Goal: Check status: Check status

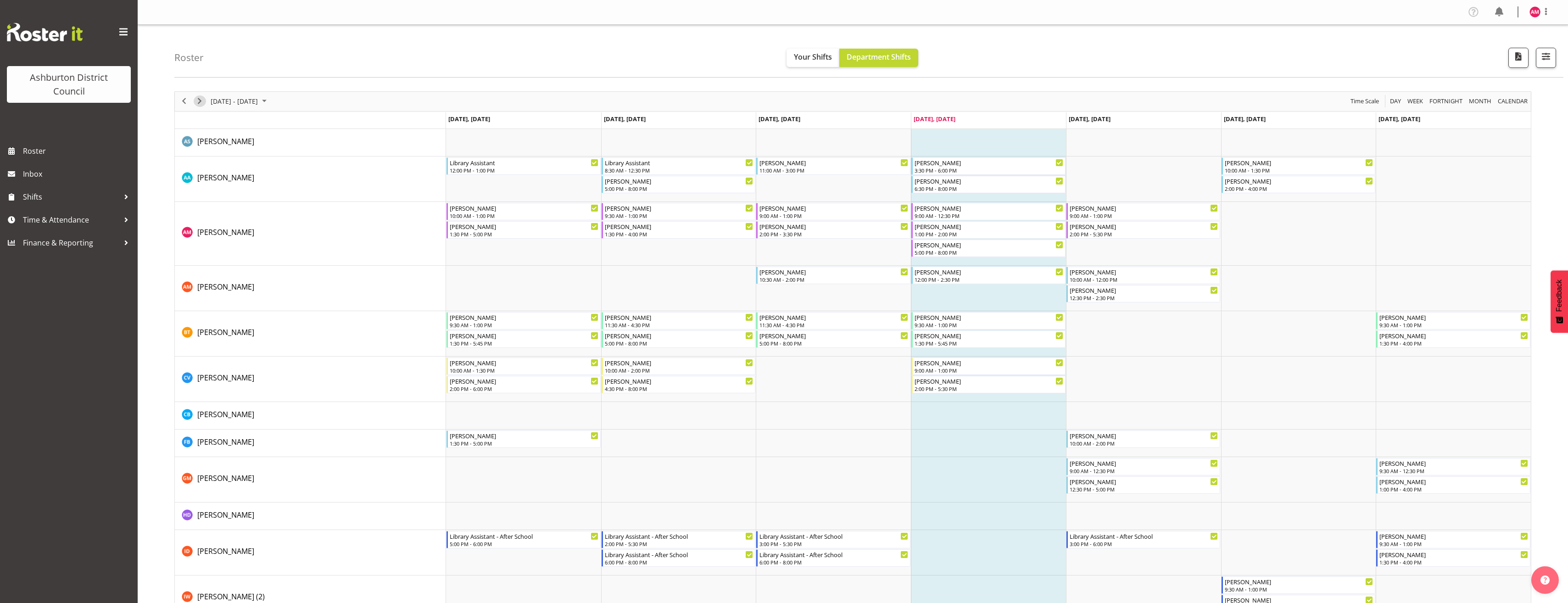
click at [201, 103] on span "Next" at bounding box center [199, 101] width 11 height 12
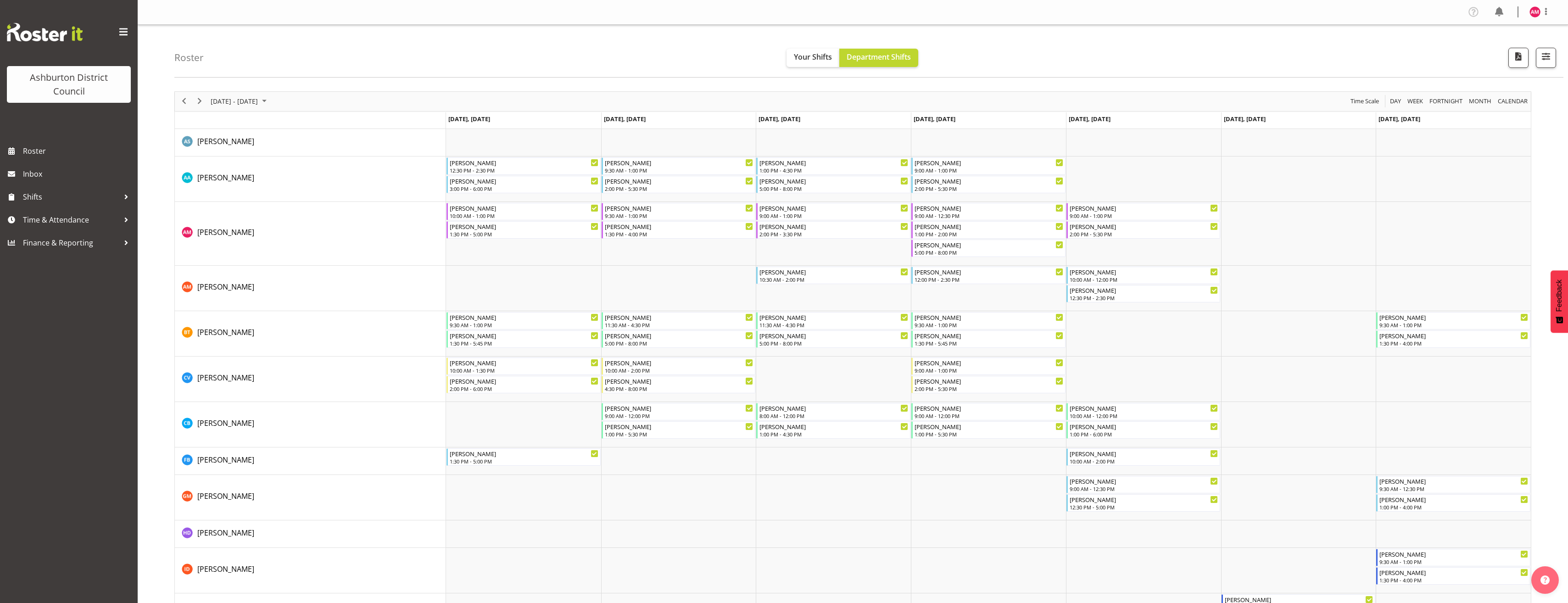
click at [201, 103] on div at bounding box center [853, 565] width 1357 height 948
click at [201, 103] on span "Next" at bounding box center [199, 101] width 11 height 12
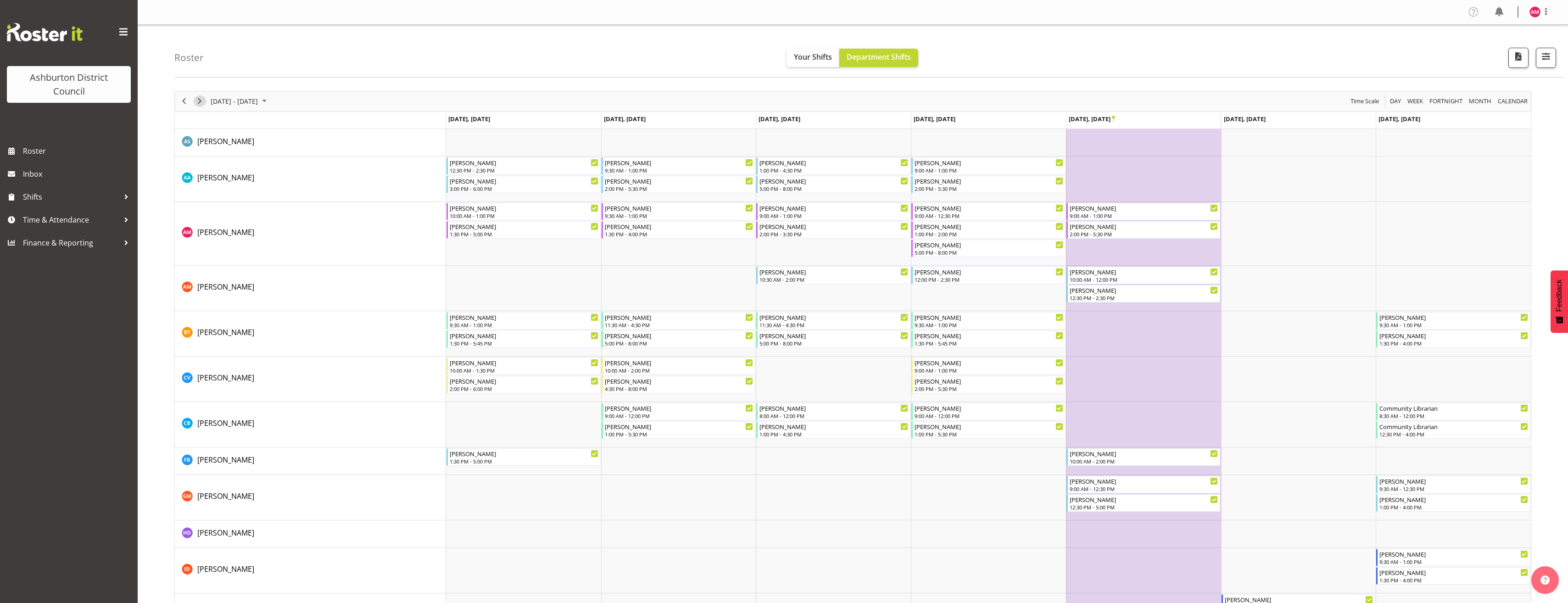
click at [201, 103] on span "Next" at bounding box center [199, 101] width 11 height 12
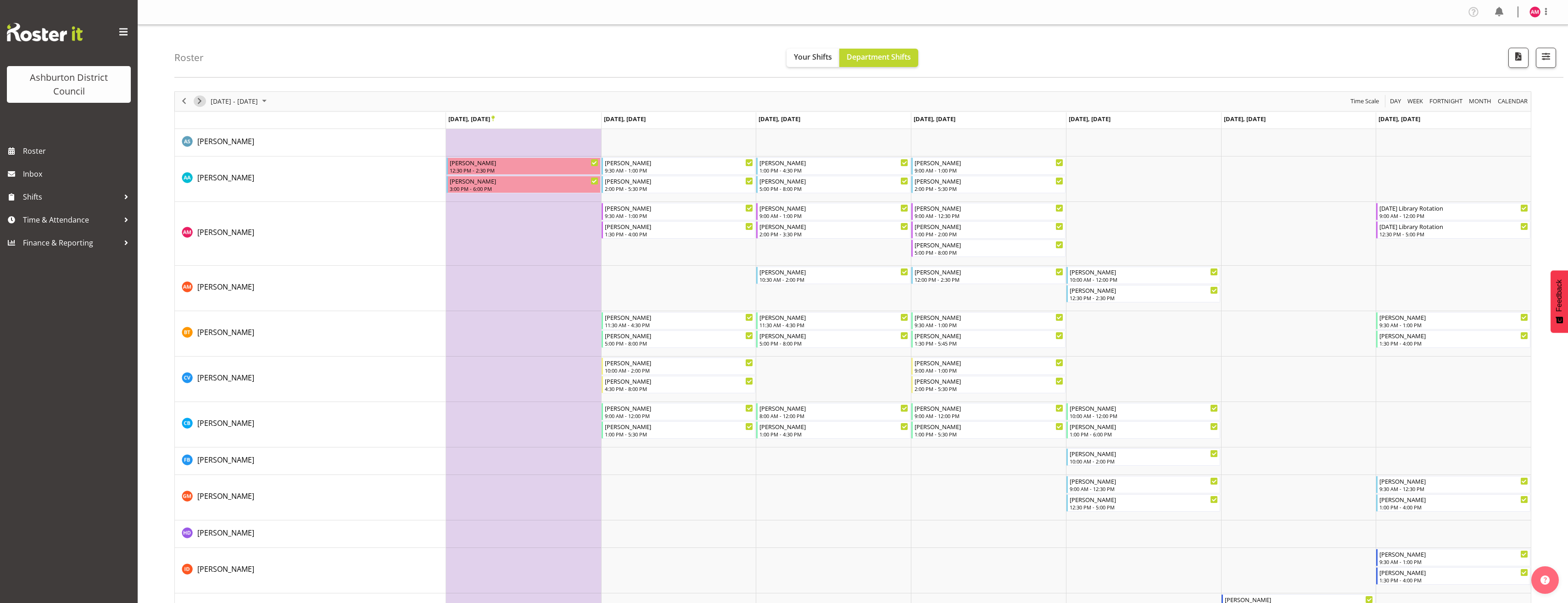
click at [201, 103] on span "Next" at bounding box center [199, 101] width 11 height 12
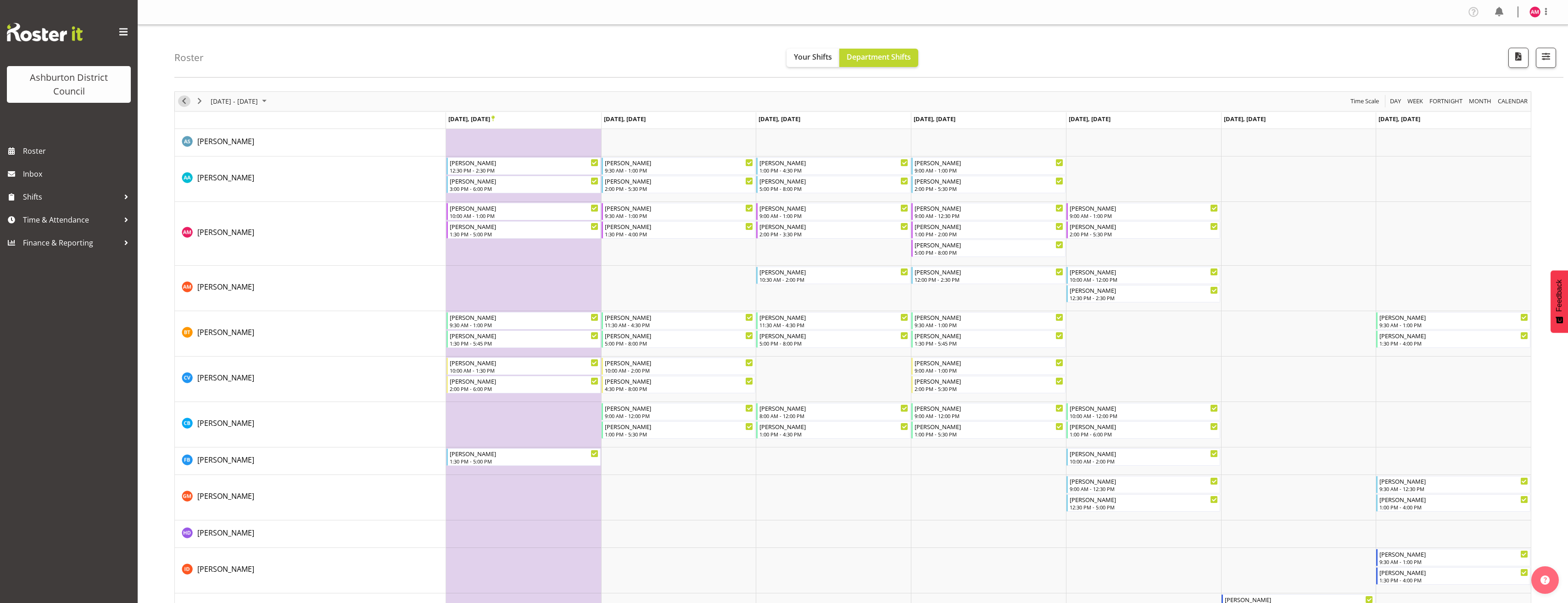
click at [183, 104] on span "Previous" at bounding box center [183, 101] width 11 height 12
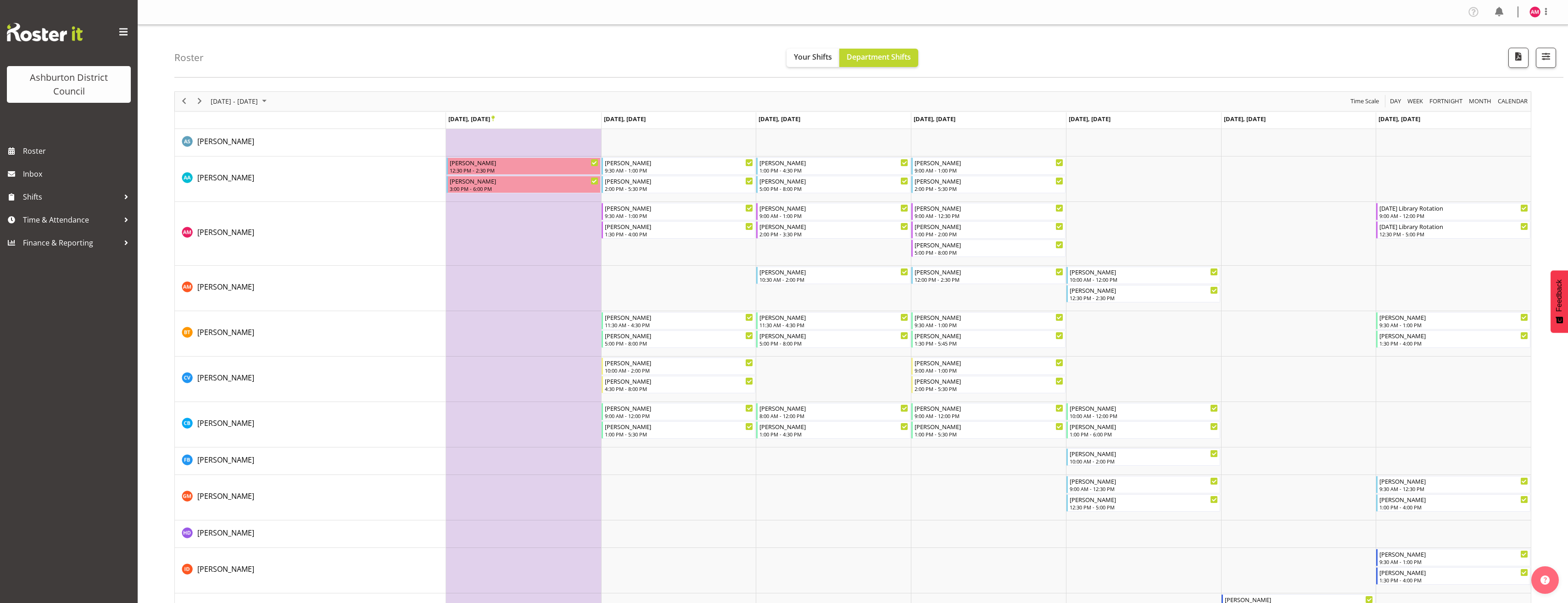
click at [301, 40] on div "Roster Your Shifts Department Shifts 1 Locations [GEOGRAPHIC_DATA] [GEOGRAPHIC_…" at bounding box center [869, 51] width 1389 height 53
